Goal: Task Accomplishment & Management: Manage account settings

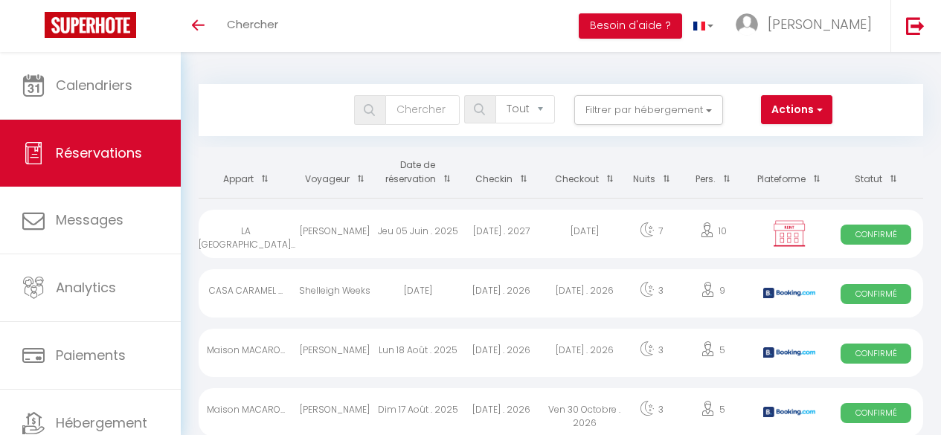
select select "not_cancelled"
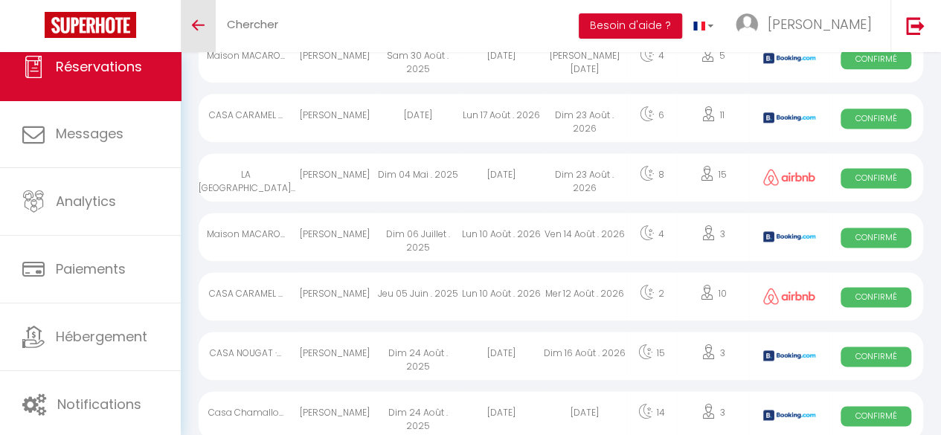
click at [190, 20] on link "Toggle menubar" at bounding box center [198, 26] width 35 height 52
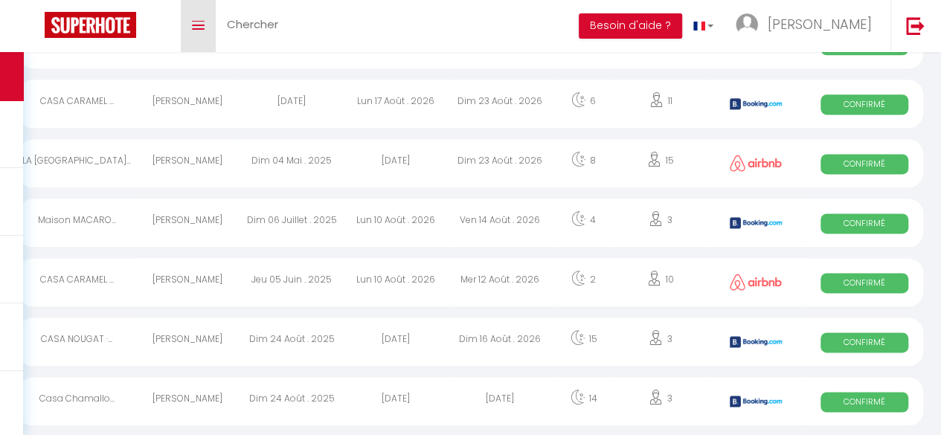
click at [201, 32] on link "Toggle menubar" at bounding box center [198, 26] width 35 height 52
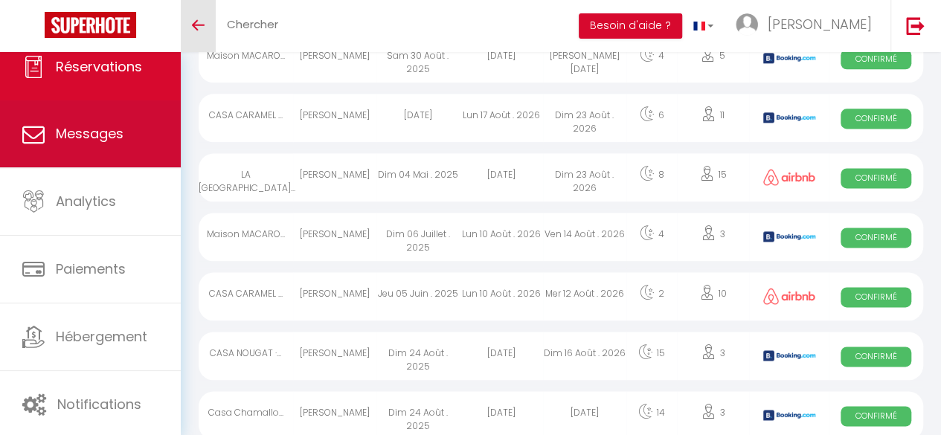
click at [79, 135] on span "Messages" at bounding box center [90, 133] width 68 height 19
select select "message"
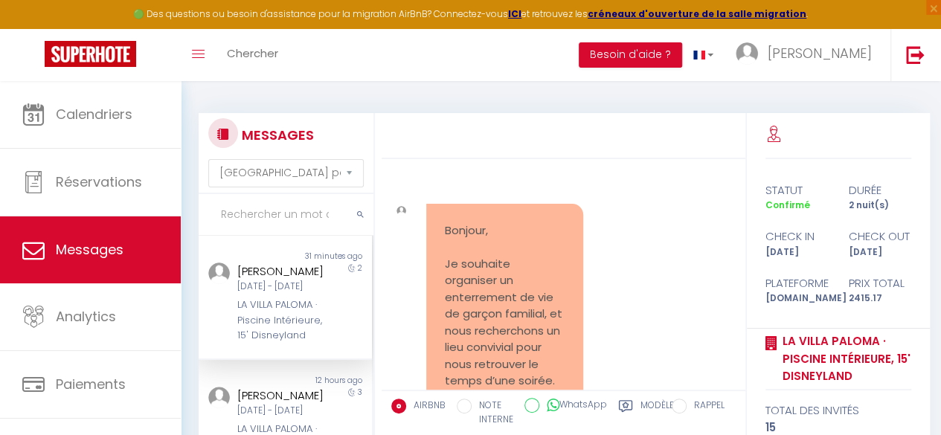
scroll to position [13573, 0]
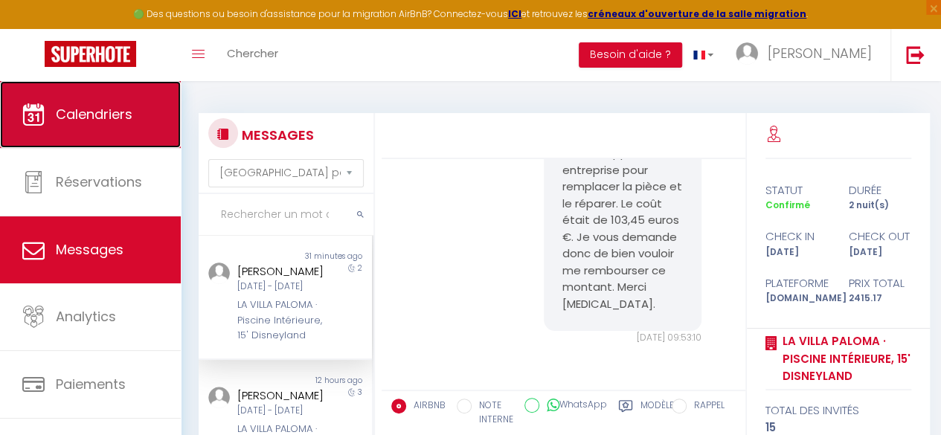
click at [82, 109] on span "Calendriers" at bounding box center [94, 114] width 77 height 19
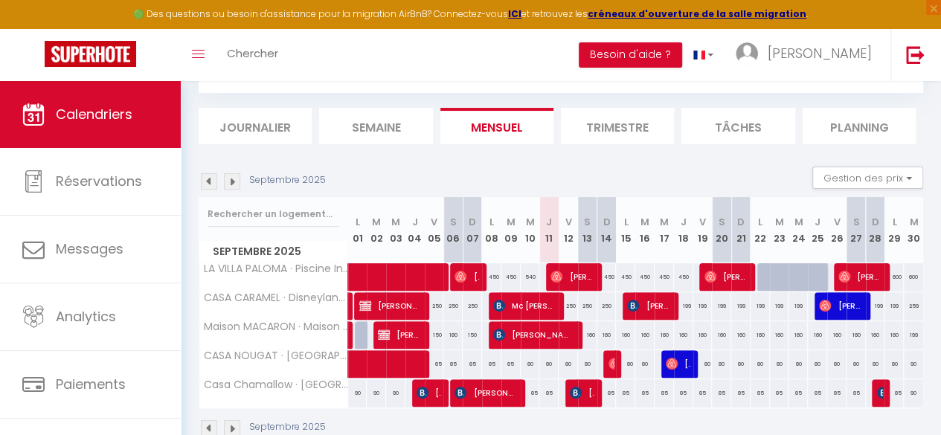
scroll to position [71, 0]
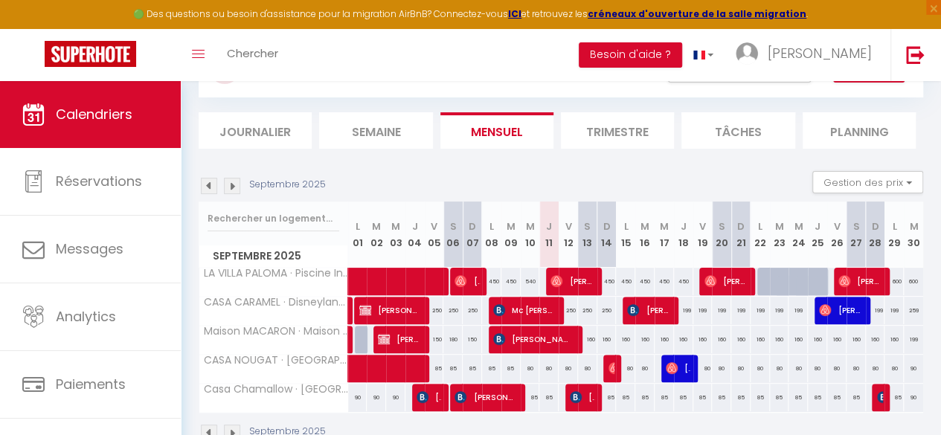
click at [571, 332] on div at bounding box center [568, 340] width 19 height 28
type input "229"
type input "Ven 12 Septembre 2025"
type input "[DATE]"
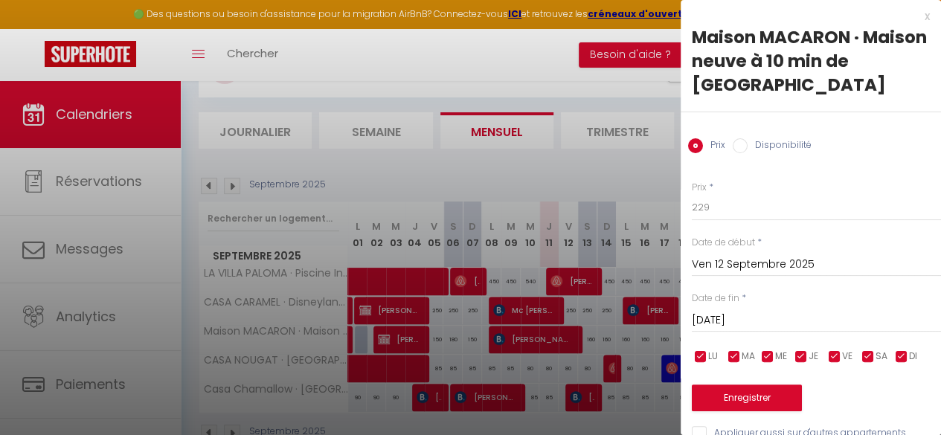
click at [914, 20] on div "x" at bounding box center [804, 16] width 249 height 18
